Goal: Complete application form

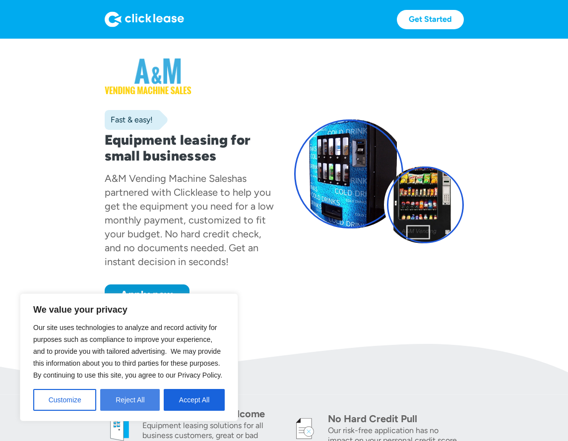
click at [135, 398] on button "Reject All" at bounding box center [130, 400] width 60 height 22
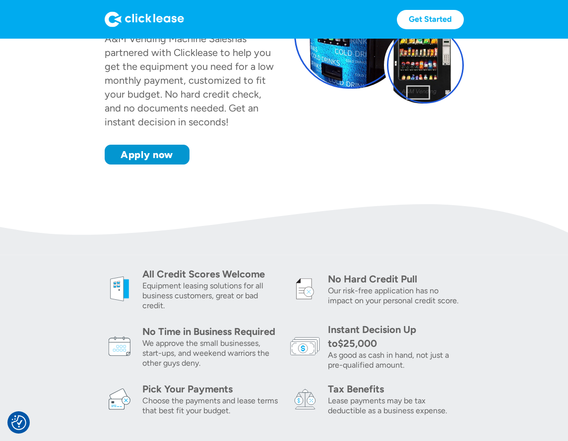
scroll to position [141, 0]
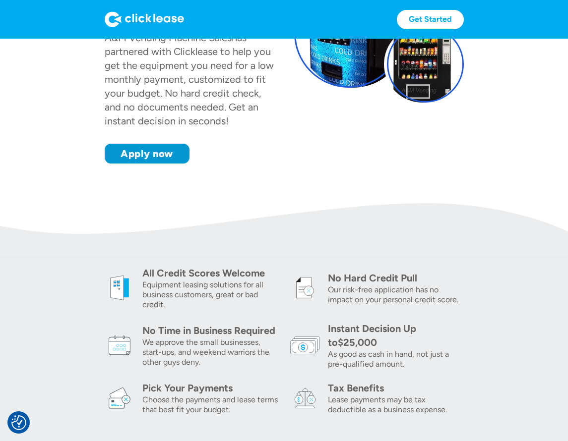
click at [177, 298] on div "Equipment leasing solutions for all business customers, great or bad credit." at bounding box center [210, 295] width 136 height 30
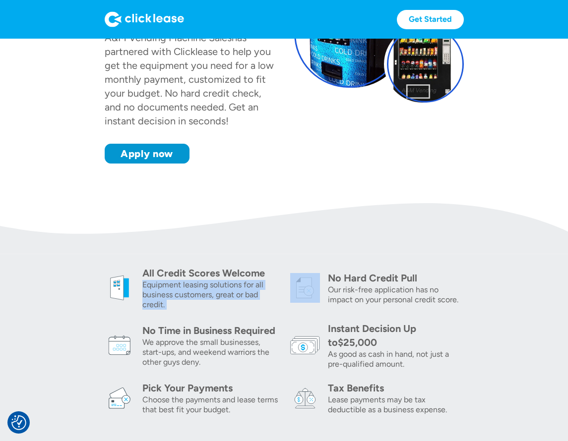
click at [177, 298] on div "Equipment leasing solutions for all business customers, great or bad credit." at bounding box center [210, 295] width 136 height 30
click at [186, 296] on div "Equipment leasing solutions for all business customers, great or bad credit." at bounding box center [210, 295] width 136 height 30
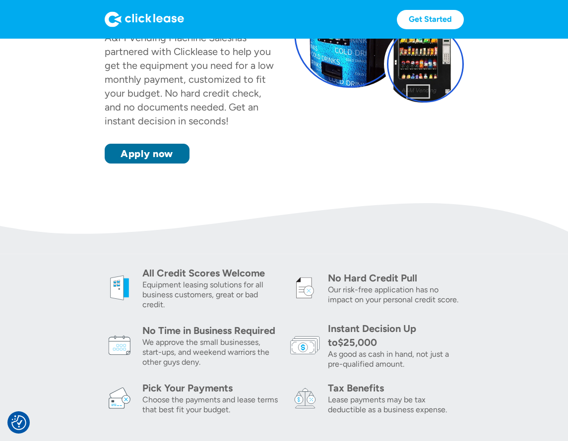
click at [174, 158] on link "Apply now" at bounding box center [147, 154] width 85 height 20
